Goal: Information Seeking & Learning: Learn about a topic

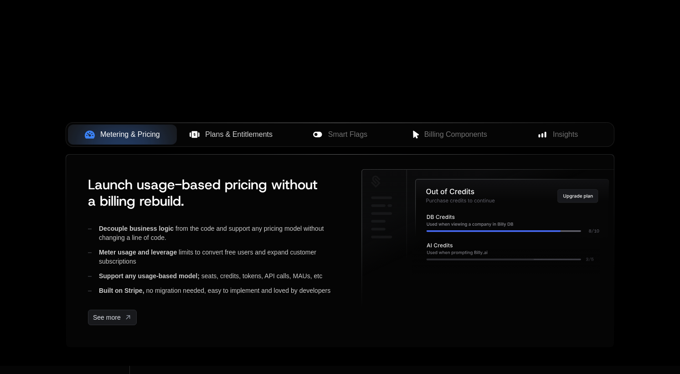
scroll to position [297, 0]
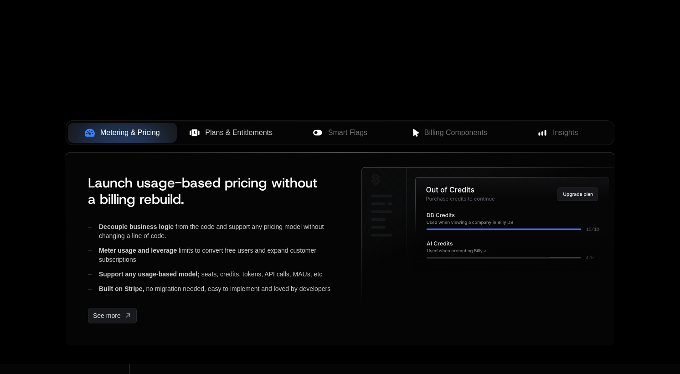
click at [232, 134] on span "Plans & Entitlements" at bounding box center [238, 132] width 67 height 11
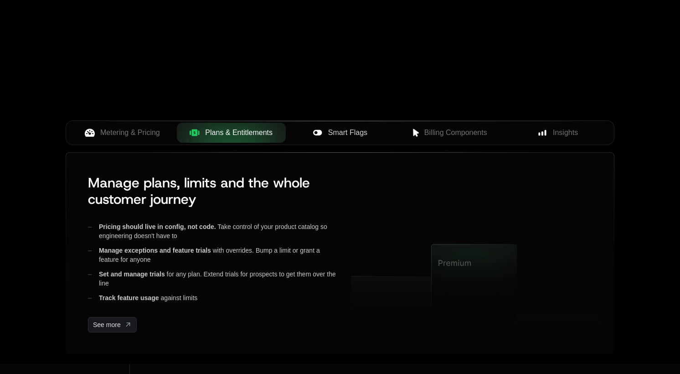
click at [337, 135] on span "Smart Flags" at bounding box center [347, 132] width 39 height 11
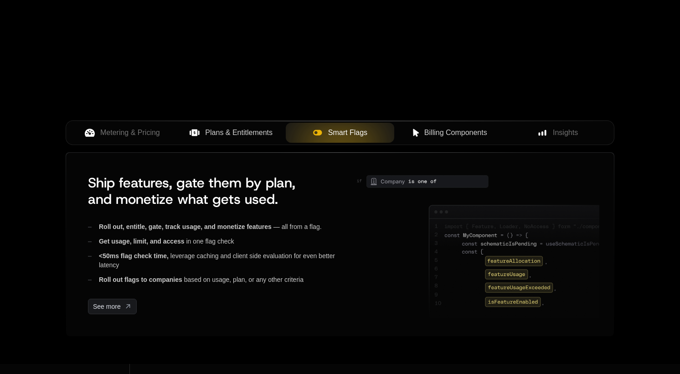
click at [410, 134] on div "Billing Components" at bounding box center [449, 132] width 94 height 11
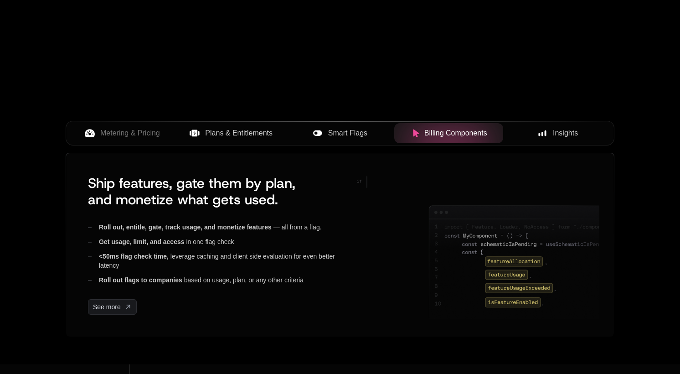
click at [515, 131] on div "Insights" at bounding box center [558, 133] width 94 height 11
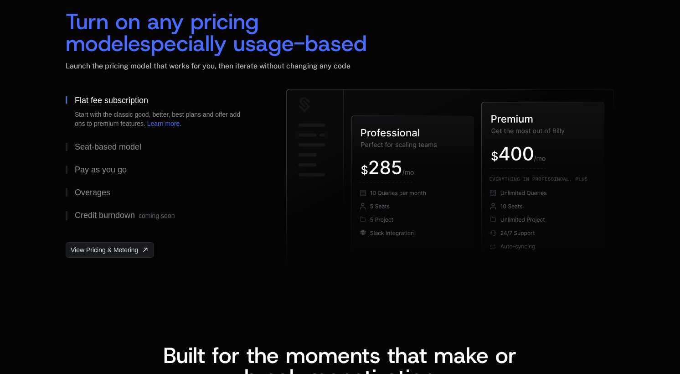
scroll to position [1403, 0]
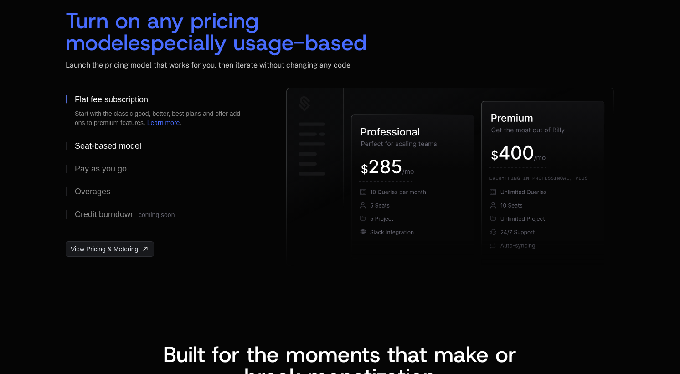
click at [121, 145] on div "Seat-based model" at bounding box center [108, 146] width 67 height 8
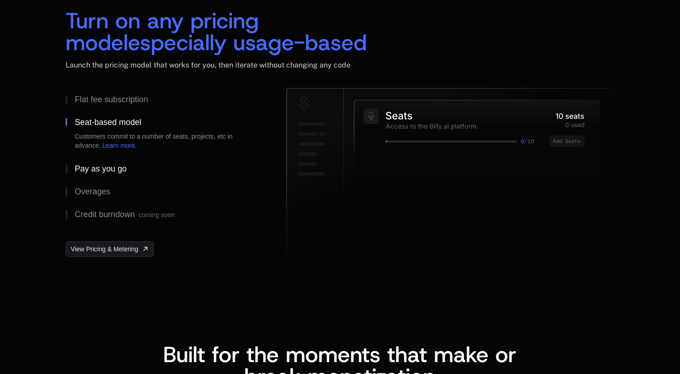
click at [115, 165] on div "Pay as you go" at bounding box center [101, 169] width 52 height 8
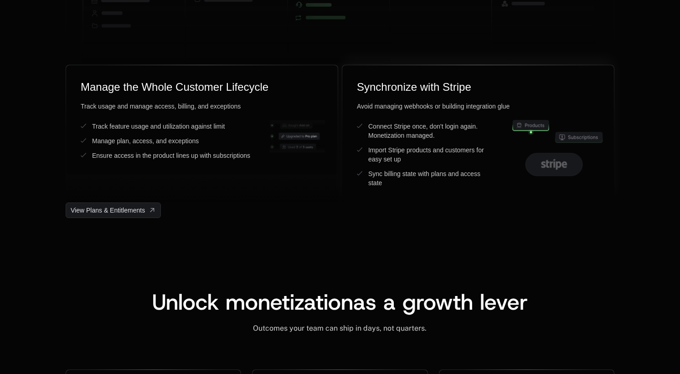
scroll to position [2474, 0]
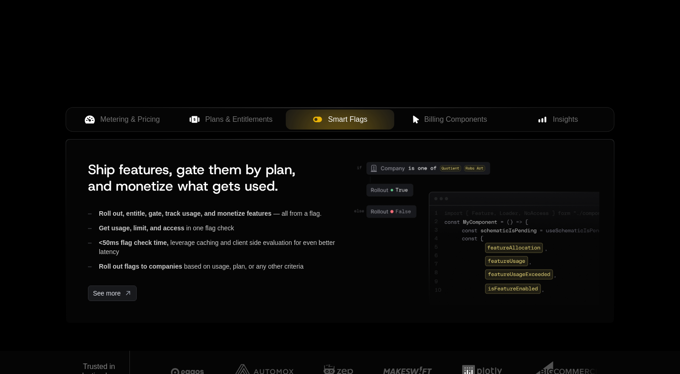
scroll to position [310, 0]
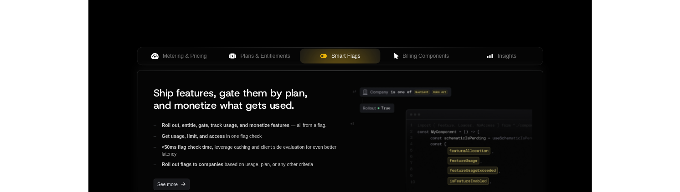
scroll to position [354, 0]
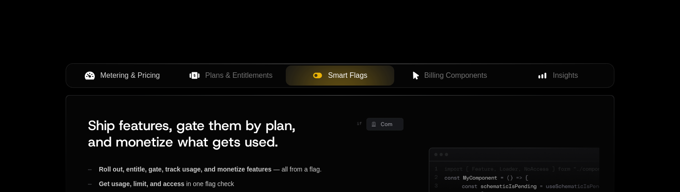
click at [130, 77] on span "Metering & Pricing" at bounding box center [130, 75] width 60 height 11
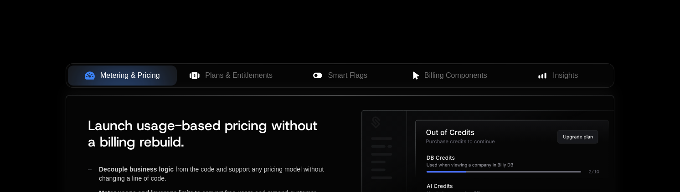
scroll to position [372, 0]
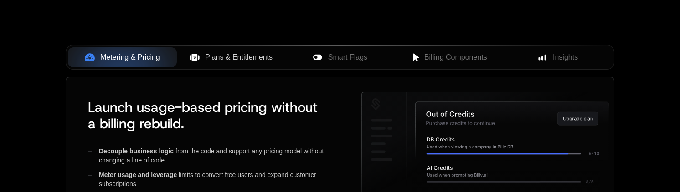
click at [228, 57] on span "Plans & Entitlements" at bounding box center [238, 57] width 67 height 11
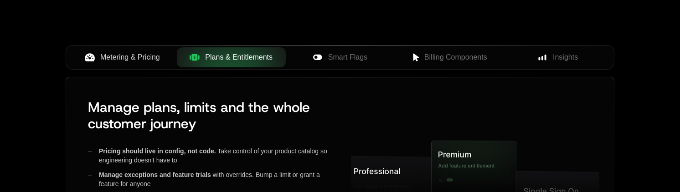
click at [137, 59] on span "Metering & Pricing" at bounding box center [130, 57] width 60 height 11
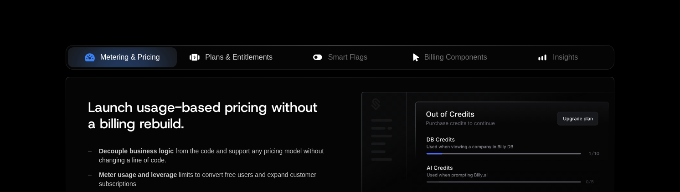
click at [105, 56] on span "Metering & Pricing" at bounding box center [130, 57] width 60 height 11
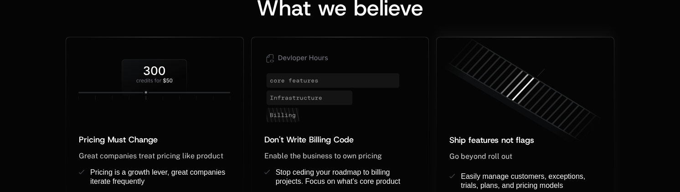
scroll to position [790, 0]
